Goal: Task Accomplishment & Management: Complete application form

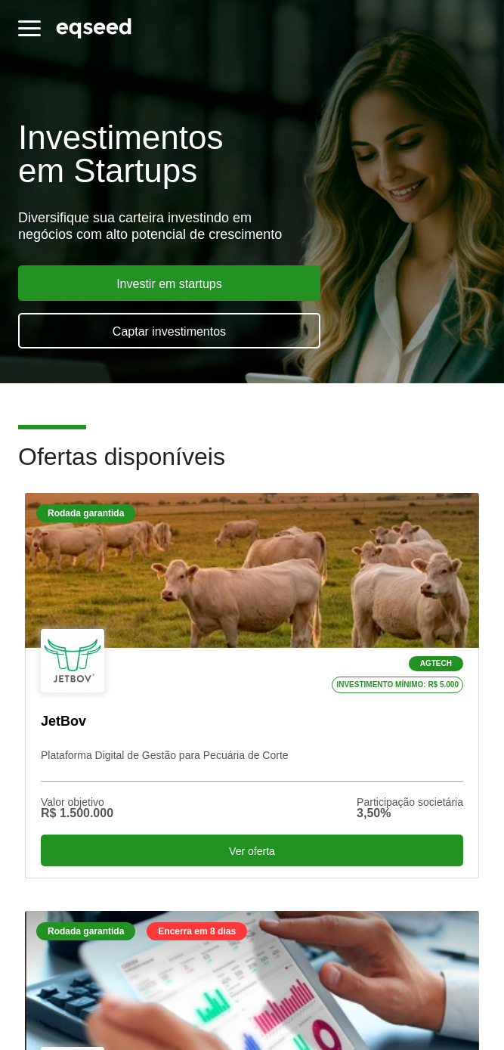
click at [110, 331] on link "Captar investimentos" at bounding box center [169, 331] width 302 height 36
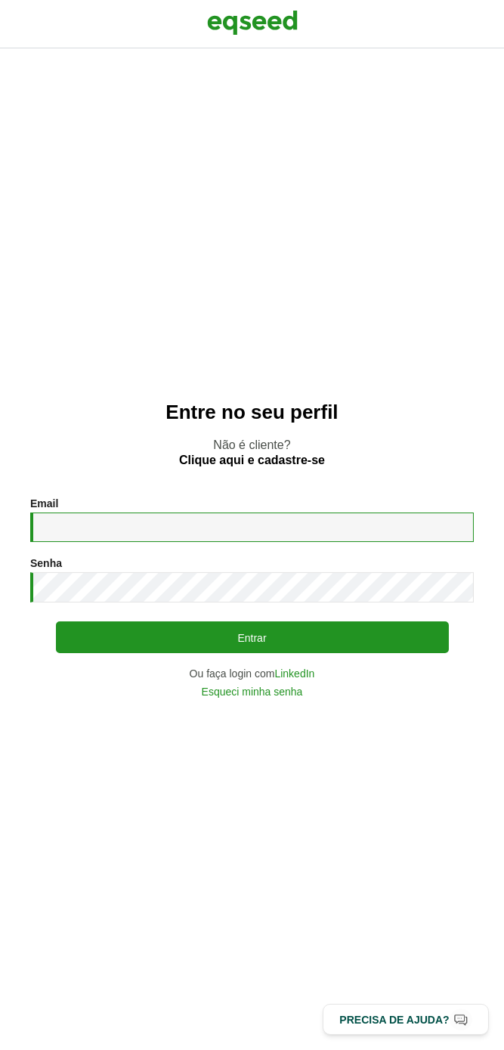
click at [116, 530] on input "Email *" at bounding box center [252, 527] width 444 height 29
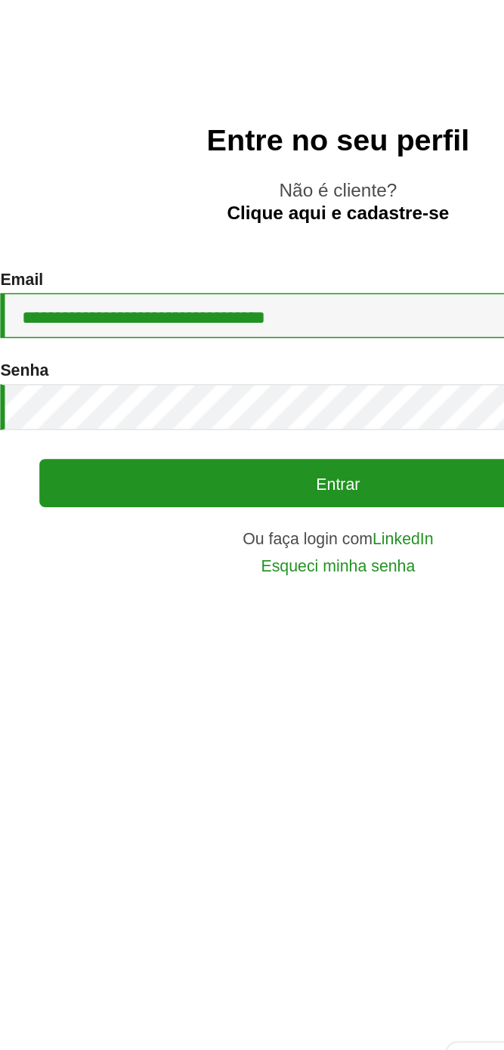
click at [296, 533] on input "**********" at bounding box center [252, 527] width 444 height 29
type input "*"
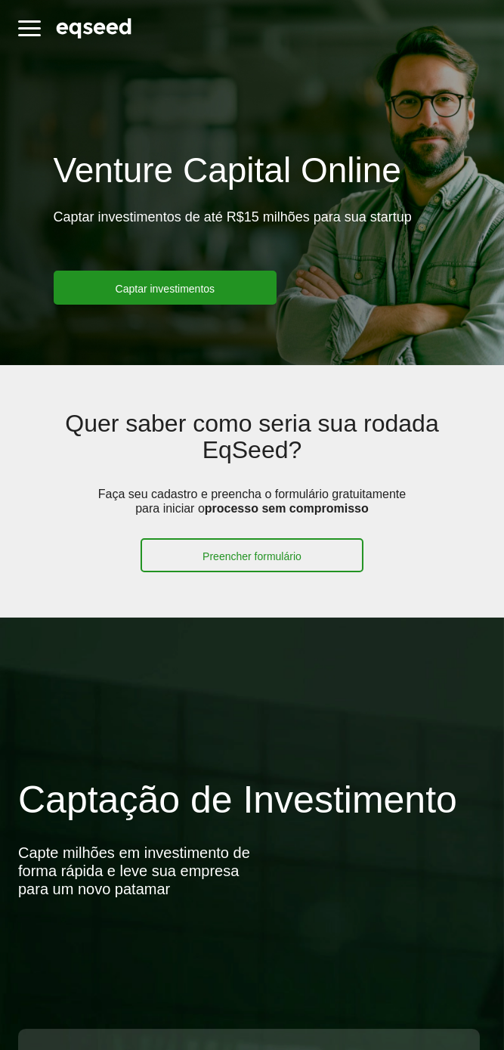
click at [25, 35] on span "button" at bounding box center [29, 35] width 23 height 2
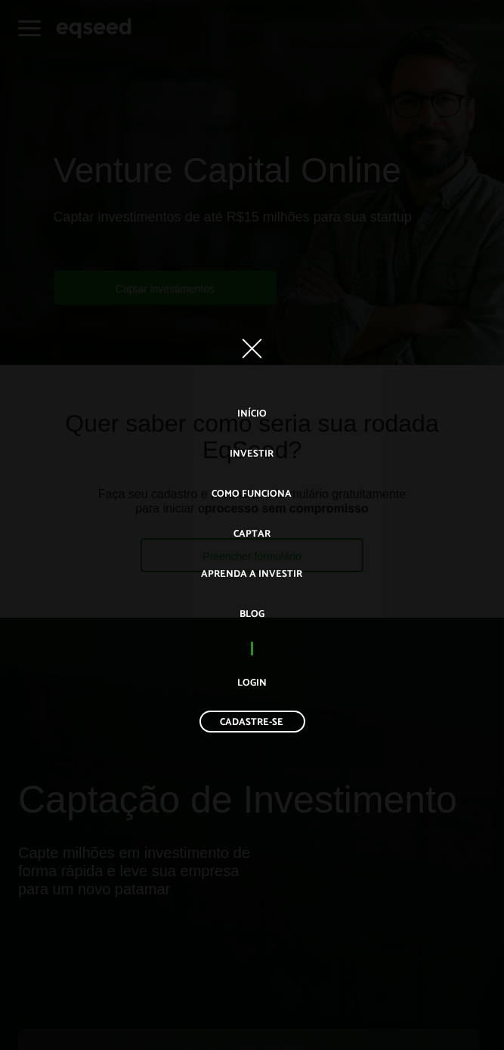
click at [69, 200] on div "Toggle navigation Início Investir Como funciona Captar Aprenda a investir Blog …" at bounding box center [252, 525] width 504 height 1050
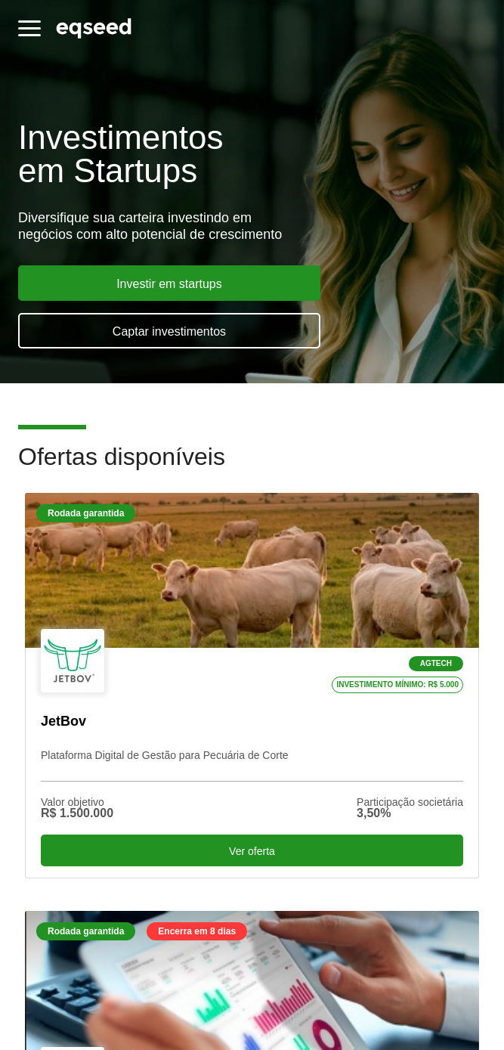
click at [26, 34] on span "button" at bounding box center [29, 35] width 23 height 2
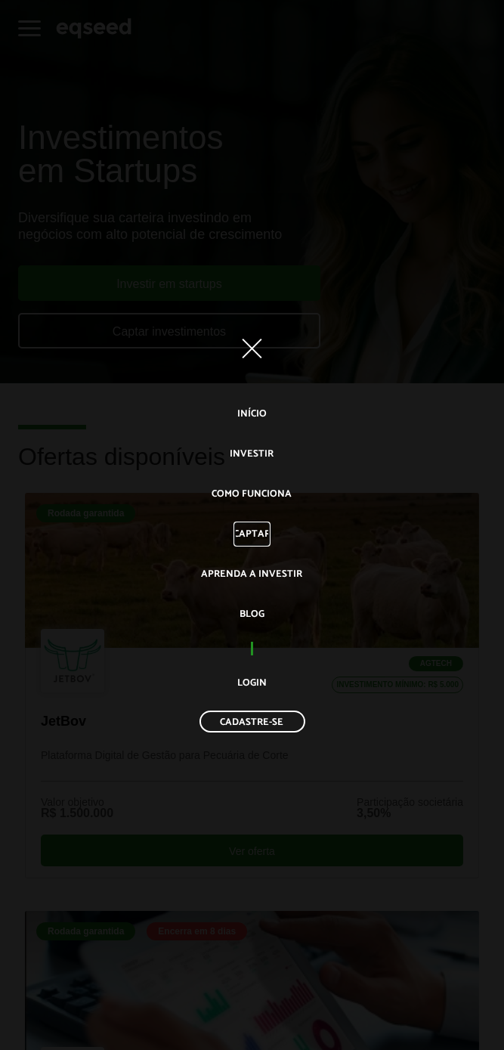
click at [258, 531] on link "Captar" at bounding box center [252, 534] width 37 height 25
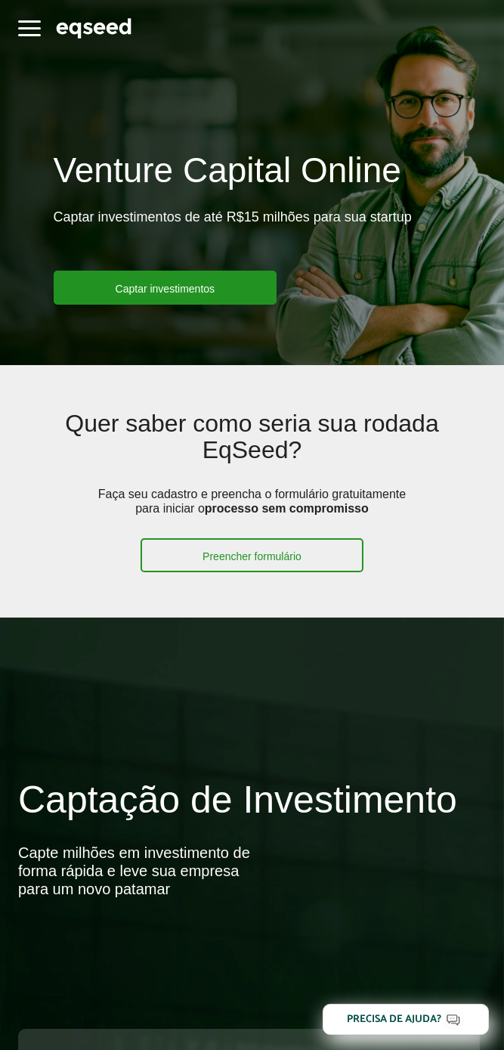
click at [259, 538] on link "Preencher formulário" at bounding box center [252, 555] width 223 height 34
